Goal: Task Accomplishment & Management: Use online tool/utility

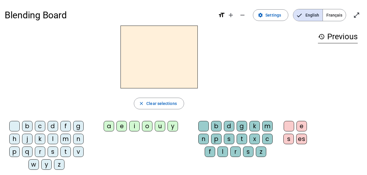
click at [229, 87] on div at bounding box center [159, 57] width 308 height 63
click at [230, 14] on mat-icon "add" at bounding box center [230, 15] width 7 height 7
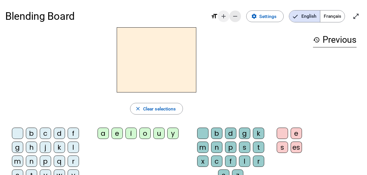
click at [230, 14] on span "Decrease font size" at bounding box center [235, 16] width 14 height 14
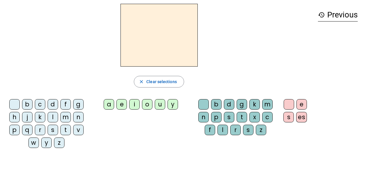
scroll to position [14, 0]
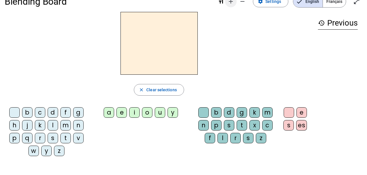
click at [232, 1] on mat-icon "add" at bounding box center [230, 1] width 7 height 7
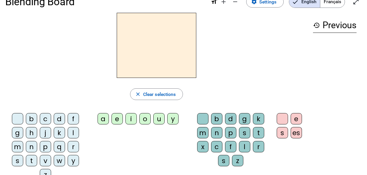
scroll to position [1, 0]
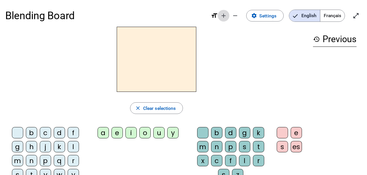
click at [224, 17] on mat-icon "add" at bounding box center [223, 15] width 7 height 7
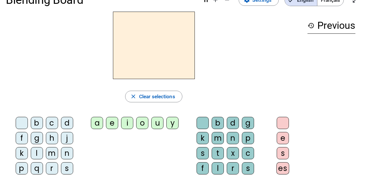
scroll to position [11, 0]
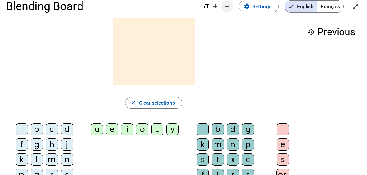
click at [219, 7] on span "format_size add remove" at bounding box center [217, 7] width 30 height 7
click at [220, 7] on span "Decrease font size" at bounding box center [227, 6] width 14 height 14
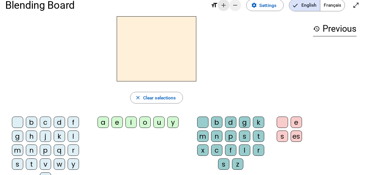
click at [219, 7] on span "Increase font size" at bounding box center [223, 5] width 14 height 14
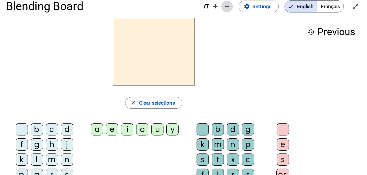
click at [220, 7] on span "Decrease font size" at bounding box center [227, 6] width 14 height 14
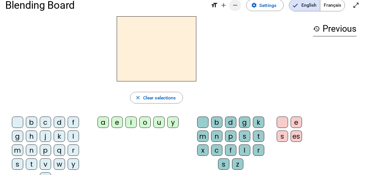
click at [235, 4] on mat-icon "remove" at bounding box center [234, 5] width 7 height 7
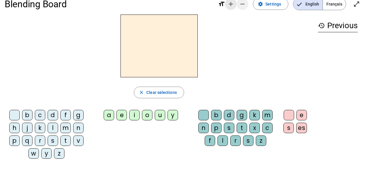
click at [234, 4] on mat-icon "add" at bounding box center [230, 4] width 7 height 7
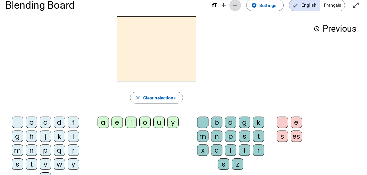
click at [235, 4] on mat-icon "remove" at bounding box center [234, 5] width 7 height 7
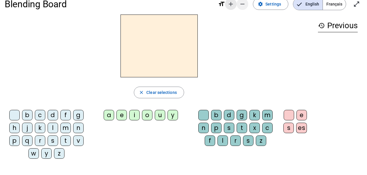
click at [234, 4] on mat-icon "add" at bounding box center [230, 4] width 7 height 7
click at [239, 4] on mat-icon "remove" at bounding box center [242, 4] width 7 height 7
click at [234, 4] on mat-icon "add" at bounding box center [230, 4] width 7 height 7
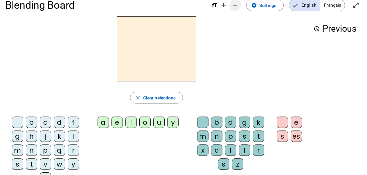
click at [235, 4] on mat-icon "remove" at bounding box center [234, 5] width 7 height 7
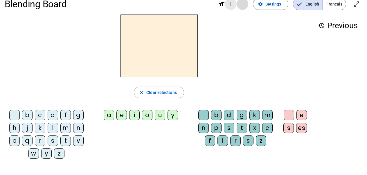
click at [234, 4] on mat-icon "add" at bounding box center [230, 4] width 7 height 7
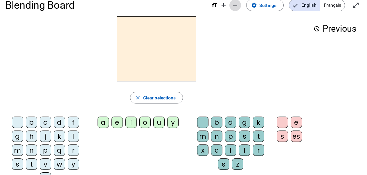
click at [235, 4] on mat-icon "remove" at bounding box center [234, 5] width 7 height 7
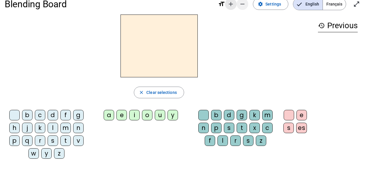
click at [234, 4] on mat-icon "add" at bounding box center [230, 4] width 7 height 7
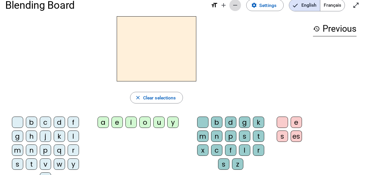
click at [235, 4] on mat-icon "remove" at bounding box center [234, 5] width 7 height 7
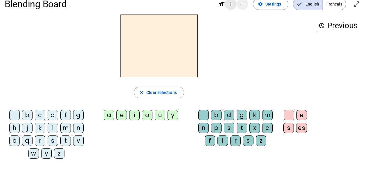
click at [234, 4] on mat-icon "add" at bounding box center [230, 4] width 7 height 7
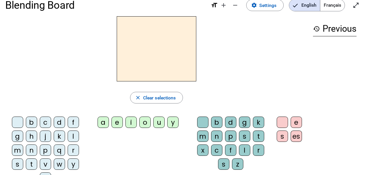
scroll to position [0, 0]
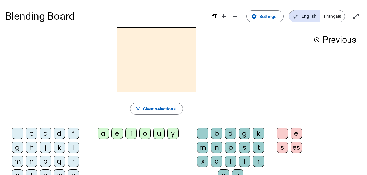
click at [213, 20] on span "format_size add remove" at bounding box center [226, 18] width 30 height 6
click at [213, 16] on mat-icon "format_size" at bounding box center [214, 16] width 7 height 7
click at [214, 17] on mat-icon "format_size" at bounding box center [214, 16] width 7 height 7
